Goal: Information Seeking & Learning: Compare options

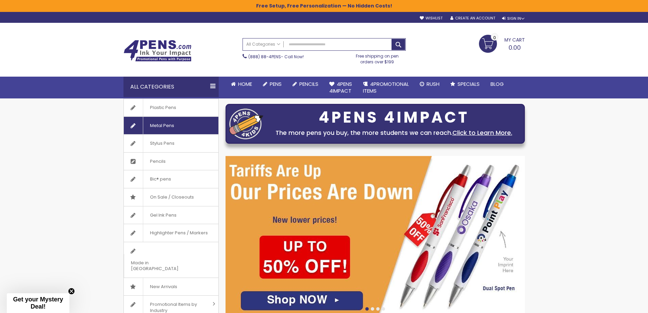
click at [184, 129] on link "Metal Pens" at bounding box center [171, 126] width 95 height 18
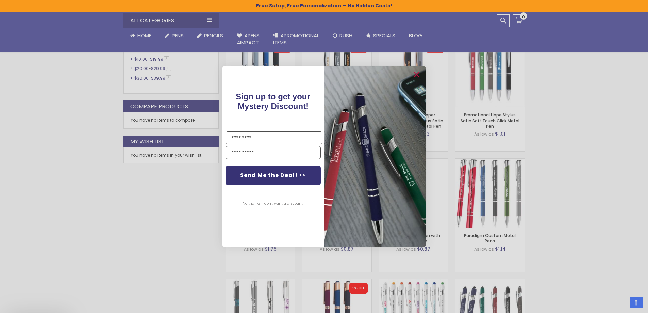
scroll to position [352, 0]
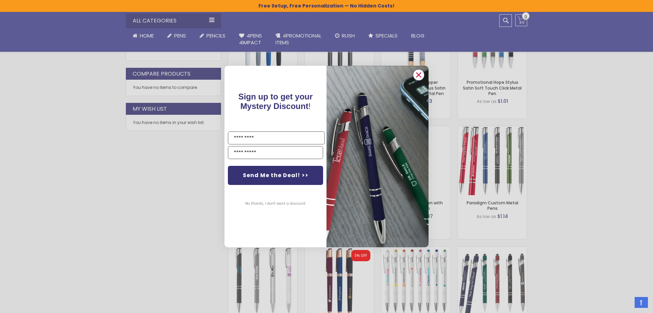
click at [422, 75] on circle "Close dialog" at bounding box center [419, 75] width 10 height 10
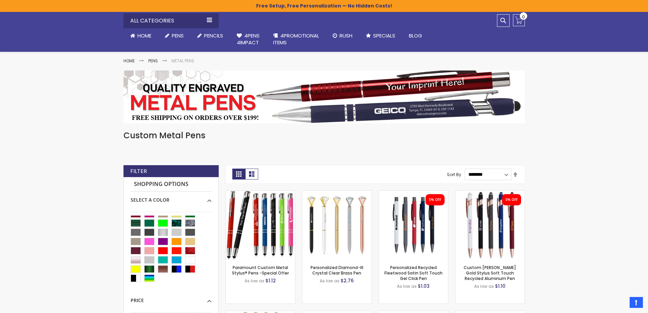
scroll to position [12, 0]
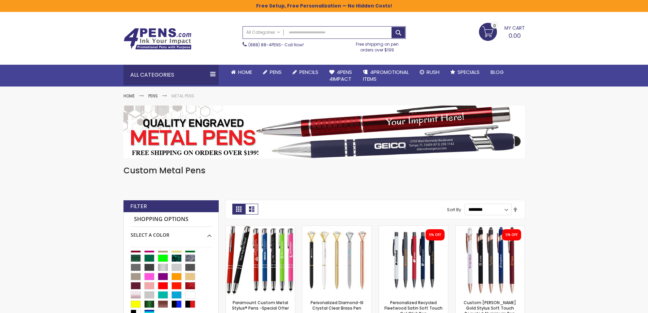
click at [136, 204] on strong "Filter" at bounding box center [138, 205] width 17 height 7
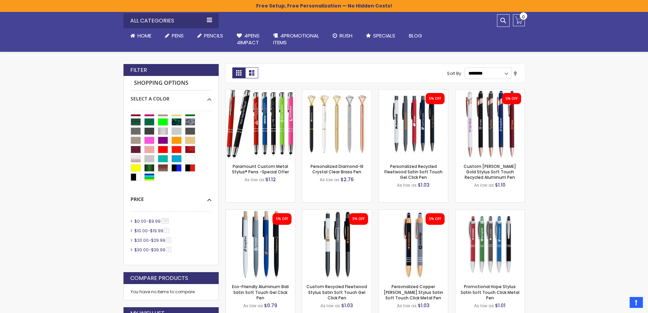
scroll to position [216, 0]
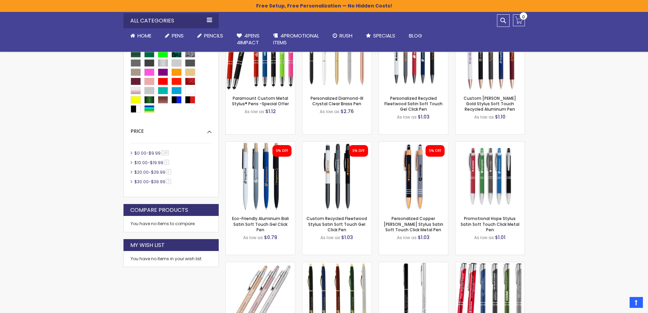
click at [184, 211] on strong "Compare Products" at bounding box center [159, 209] width 58 height 7
